Goal: Task Accomplishment & Management: Manage account settings

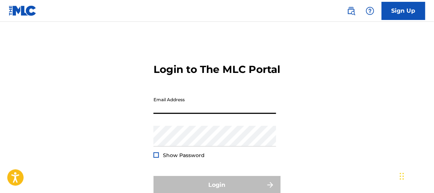
click at [157, 114] on input "Email Address" at bounding box center [215, 103] width 123 height 21
type input "[EMAIL_ADDRESS][DOMAIN_NAME]"
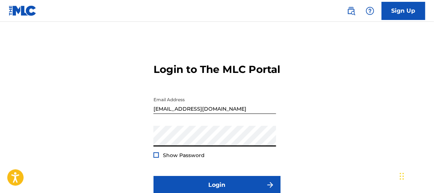
click at [154, 176] on button "Login" at bounding box center [217, 185] width 127 height 18
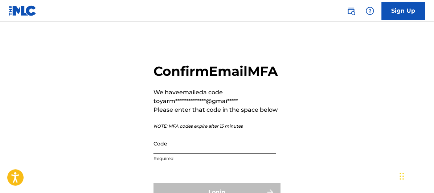
drag, startPoint x: 174, startPoint y: 164, endPoint x: 170, endPoint y: 170, distance: 7.0
click at [174, 154] on input "Code" at bounding box center [215, 143] width 123 height 21
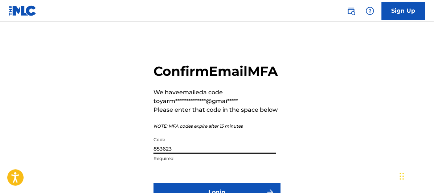
scroll to position [86, 0]
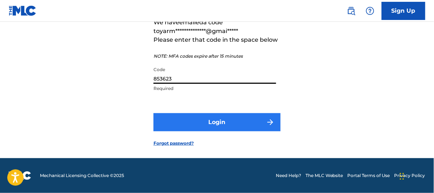
type input "853623"
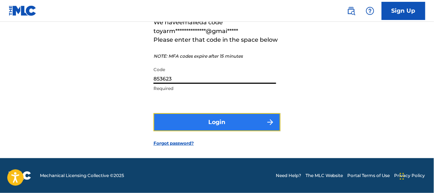
click at [225, 121] on button "Login" at bounding box center [217, 122] width 127 height 18
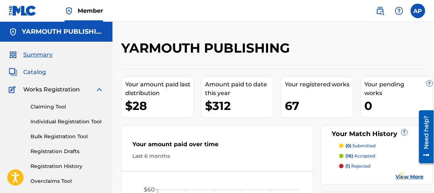
click at [32, 70] on span "Catalog" at bounding box center [34, 72] width 23 height 9
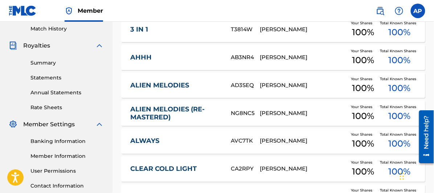
scroll to position [346, 0]
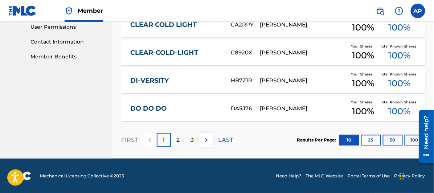
click at [192, 136] on p "3" at bounding box center [192, 140] width 3 height 9
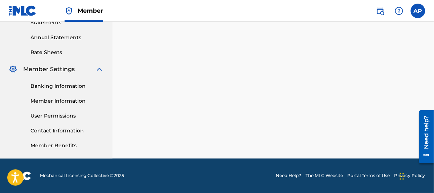
scroll to position [95, 0]
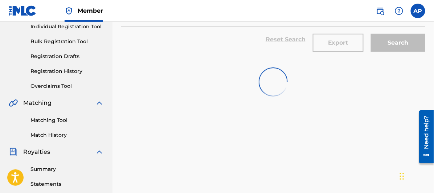
click at [395, 41] on div "Search" at bounding box center [396, 39] width 58 height 26
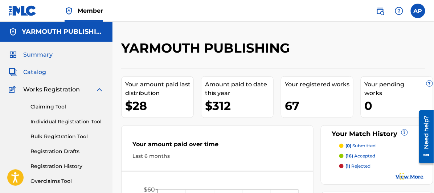
click at [34, 70] on span "Catalog" at bounding box center [34, 72] width 23 height 9
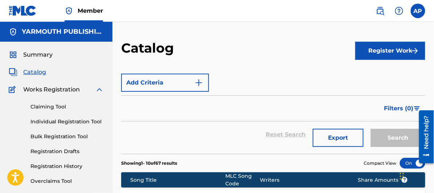
scroll to position [40, 0]
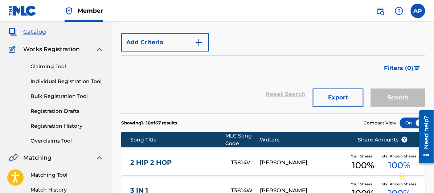
click at [171, 96] on div "Reset Search Export Search" at bounding box center [273, 94] width 304 height 26
click at [386, 94] on div "Search" at bounding box center [396, 94] width 58 height 26
click at [396, 96] on div "Search" at bounding box center [396, 94] width 58 height 26
click at [282, 93] on div "Reset Search Export Search" at bounding box center [273, 94] width 304 height 26
click at [395, 67] on span "Filters ( 0 )" at bounding box center [398, 68] width 29 height 9
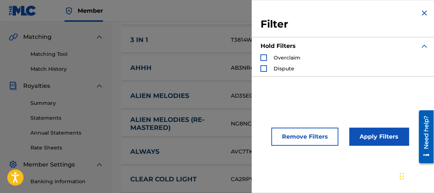
scroll to position [316, 0]
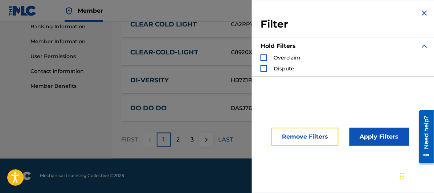
click at [303, 132] on button "Remove Filters" at bounding box center [305, 137] width 67 height 18
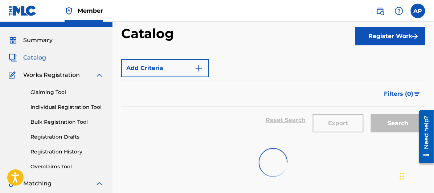
scroll to position [95, 0]
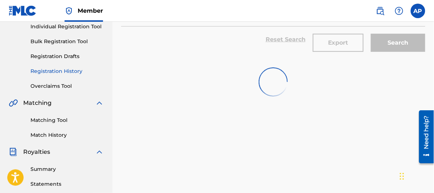
click at [50, 70] on link "Registration History" at bounding box center [66, 72] width 73 height 8
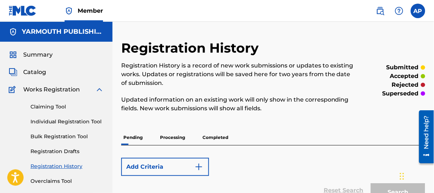
scroll to position [81, 0]
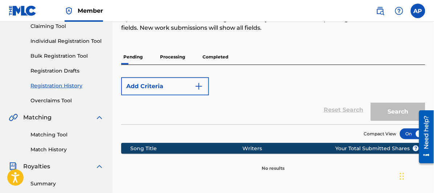
click at [211, 55] on p "Completed" at bounding box center [215, 56] width 30 height 15
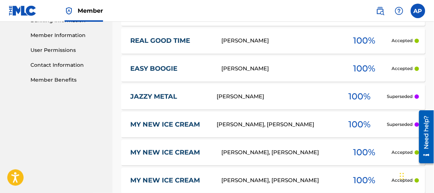
scroll to position [363, 0]
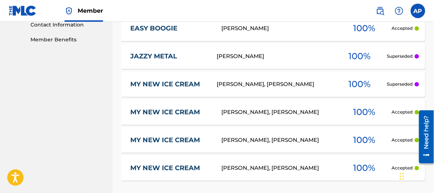
click at [158, 80] on link "MY NEW ICE CREAM" at bounding box center [168, 84] width 77 height 8
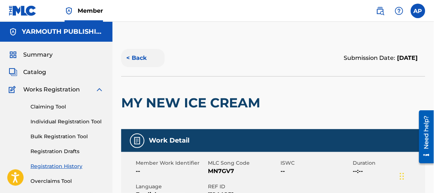
click at [138, 58] on button "< Back" at bounding box center [143, 58] width 44 height 18
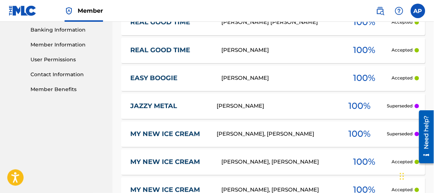
scroll to position [353, 0]
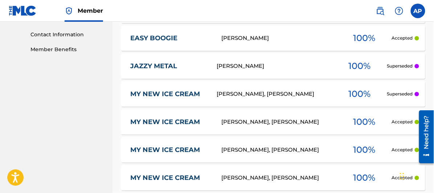
click at [168, 148] on link "MY NEW ICE CREAM" at bounding box center [171, 150] width 82 height 8
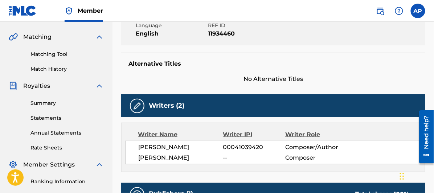
scroll to position [201, 0]
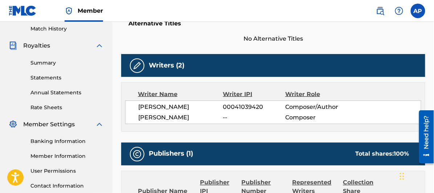
click at [229, 122] on span "--" at bounding box center [254, 117] width 62 height 9
click at [181, 122] on span "[PERSON_NAME]" at bounding box center [180, 117] width 85 height 9
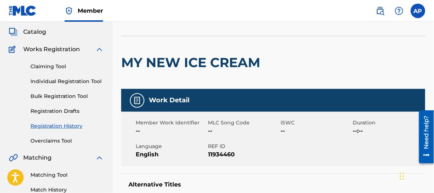
scroll to position [0, 0]
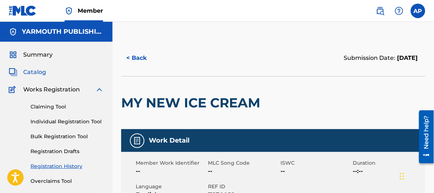
click at [33, 70] on span "Catalog" at bounding box center [34, 72] width 23 height 9
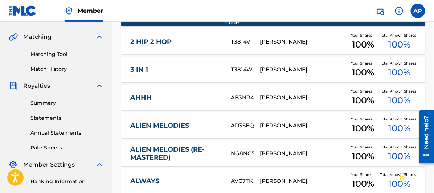
scroll to position [346, 0]
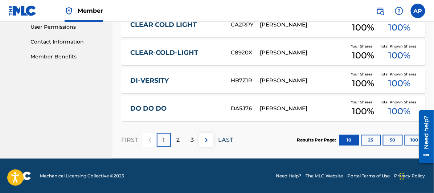
click at [225, 138] on p "LAST" at bounding box center [225, 140] width 15 height 9
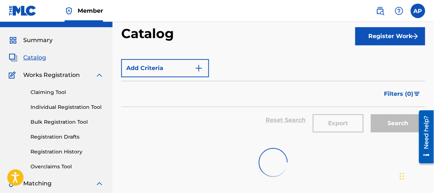
scroll to position [55, 0]
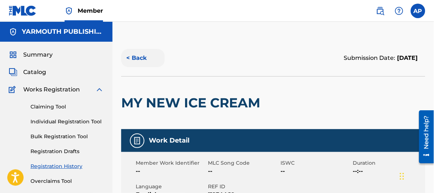
click at [140, 54] on button "< Back" at bounding box center [143, 58] width 44 height 18
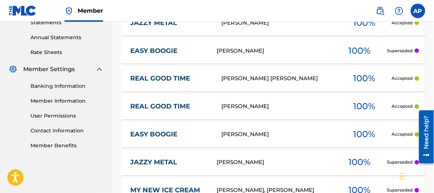
scroll to position [434, 0]
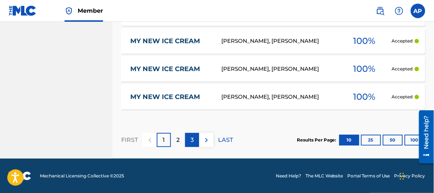
click at [192, 138] on p "3" at bounding box center [192, 140] width 3 height 9
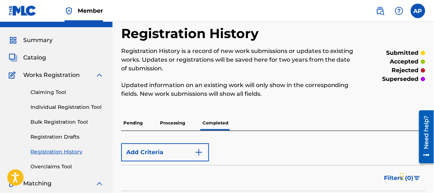
scroll to position [0, 0]
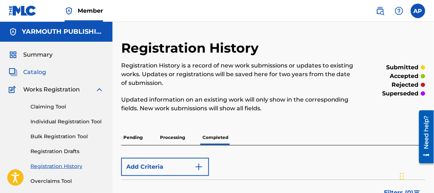
click at [32, 71] on span "Catalog" at bounding box center [34, 72] width 23 height 9
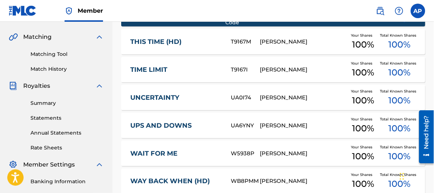
scroll to position [262, 0]
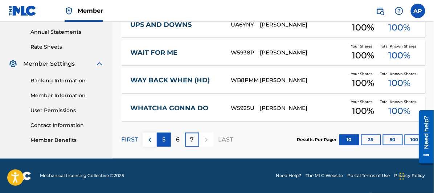
click at [163, 137] on p "5" at bounding box center [163, 140] width 3 height 9
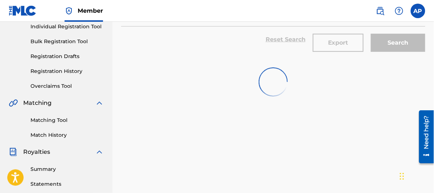
scroll to position [15, 0]
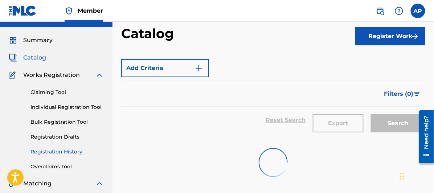
click at [52, 150] on link "Registration History" at bounding box center [66, 152] width 73 height 8
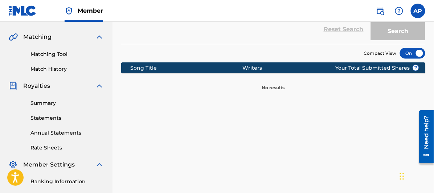
scroll to position [81, 0]
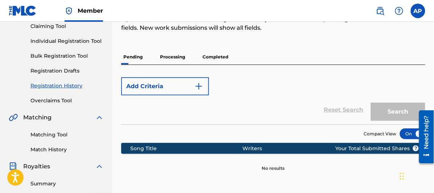
click at [215, 55] on p "Completed" at bounding box center [215, 56] width 30 height 15
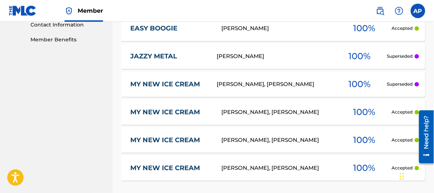
scroll to position [403, 0]
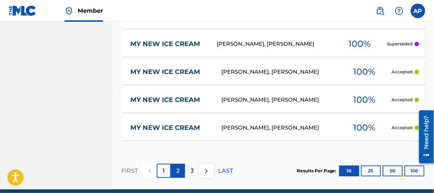
click at [177, 169] on p "2" at bounding box center [177, 171] width 3 height 9
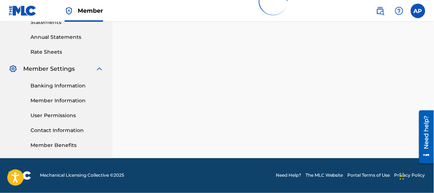
scroll to position [257, 0]
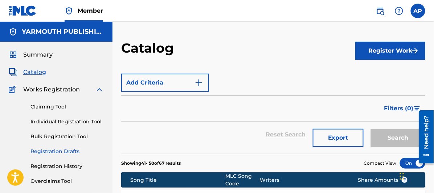
scroll to position [81, 0]
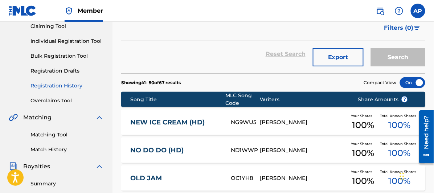
click at [48, 84] on link "Registration History" at bounding box center [66, 86] width 73 height 8
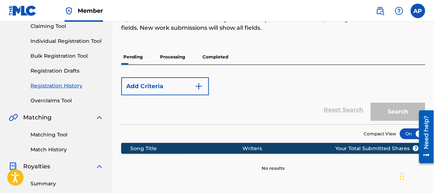
scroll to position [40, 0]
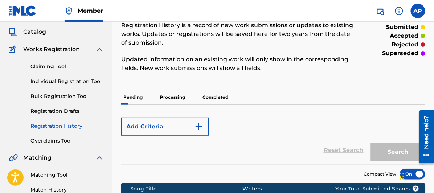
click at [54, 125] on link "Registration History" at bounding box center [66, 126] width 73 height 8
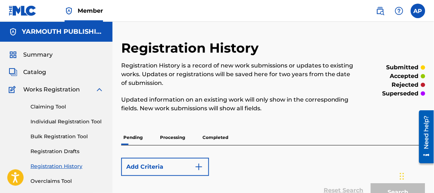
click at [53, 164] on link "Registration History" at bounding box center [66, 167] width 73 height 8
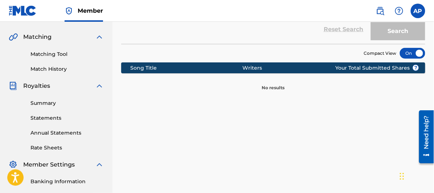
scroll to position [40, 0]
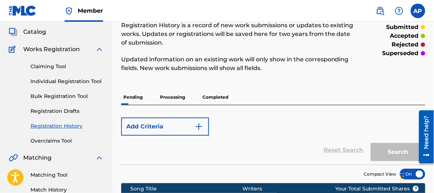
click at [219, 94] on p "Completed" at bounding box center [215, 97] width 30 height 15
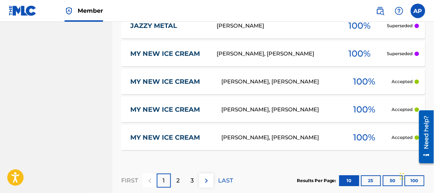
scroll to position [434, 0]
